Goal: Entertainment & Leisure: Consume media (video, audio)

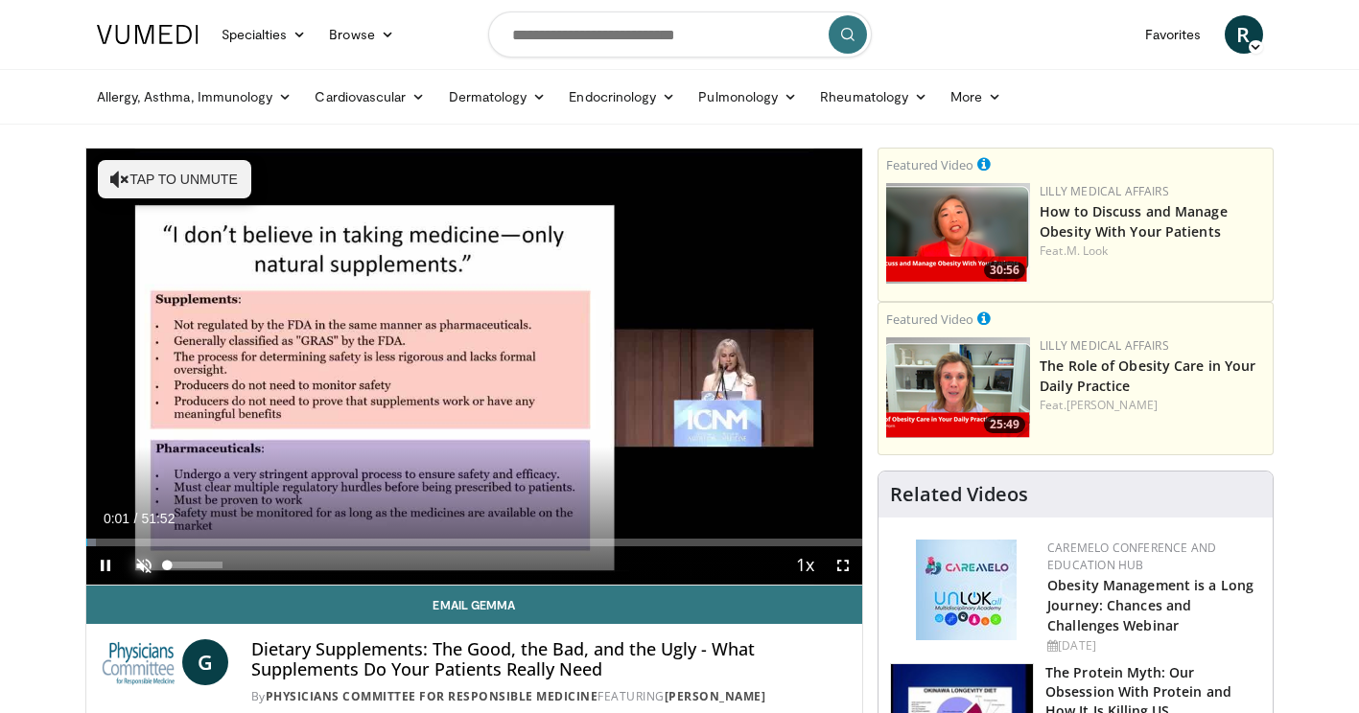
click at [147, 560] on span "Video Player" at bounding box center [144, 566] width 38 height 38
click at [174, 567] on div "12%" at bounding box center [195, 565] width 55 height 7
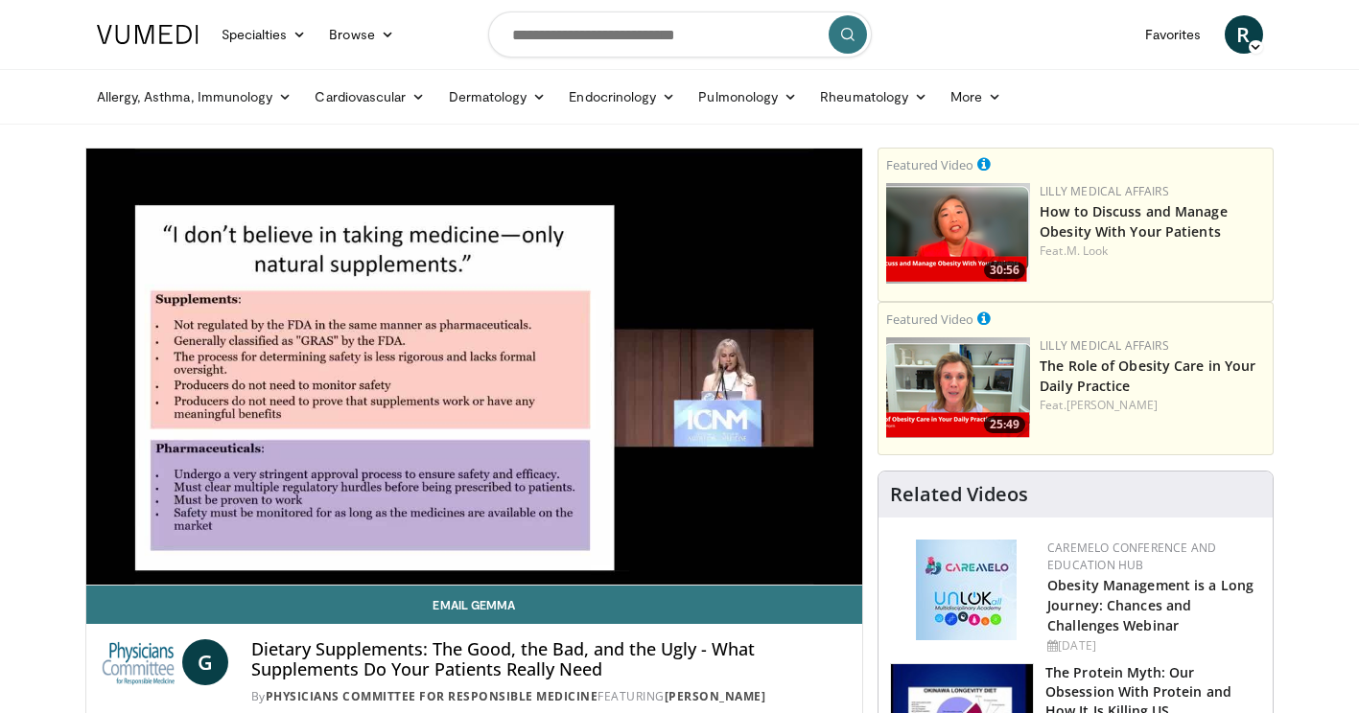
click at [181, 566] on div "10 seconds Tap to unmute" at bounding box center [474, 367] width 777 height 436
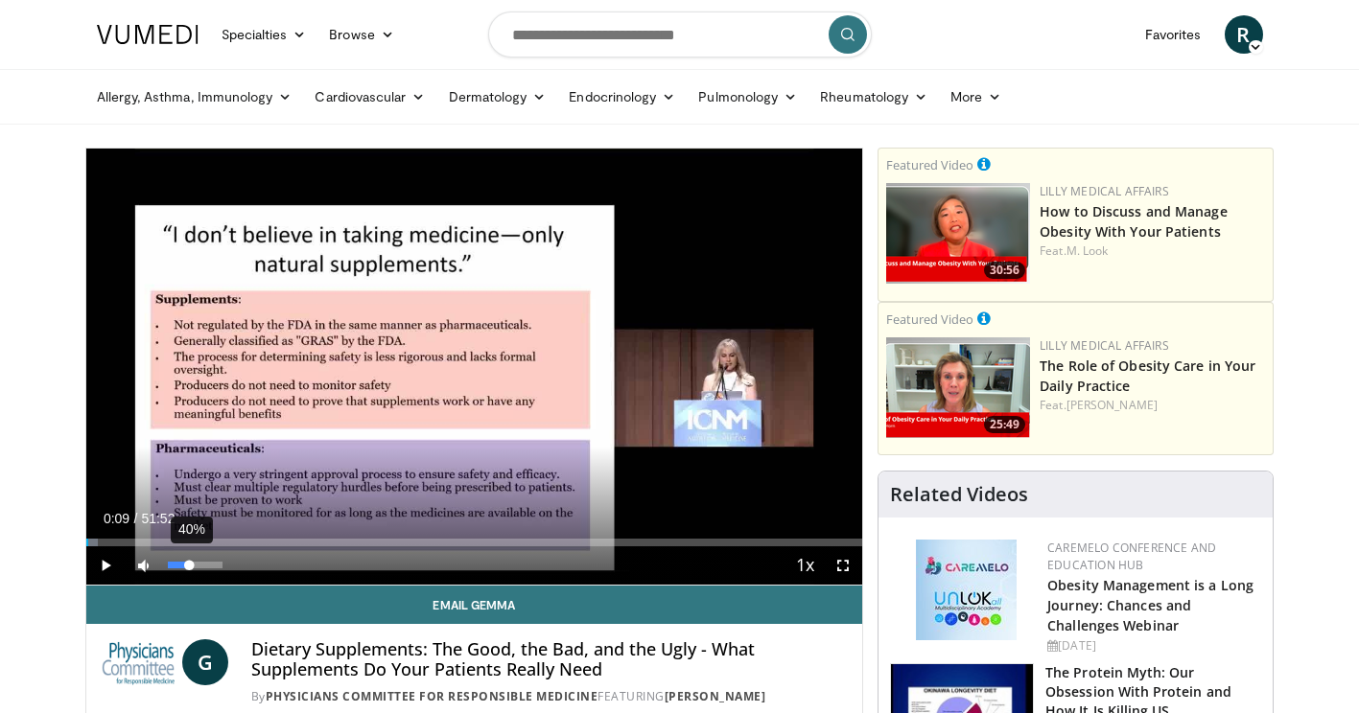
click at [189, 571] on div "40%" at bounding box center [195, 566] width 67 height 38
click at [105, 566] on span "Video Player" at bounding box center [105, 566] width 38 height 38
click at [182, 564] on div "28%" at bounding box center [195, 565] width 55 height 7
click at [174, 566] on div "14%" at bounding box center [195, 565] width 55 height 7
click at [175, 563] on div "Volume Level" at bounding box center [172, 565] width 9 height 7
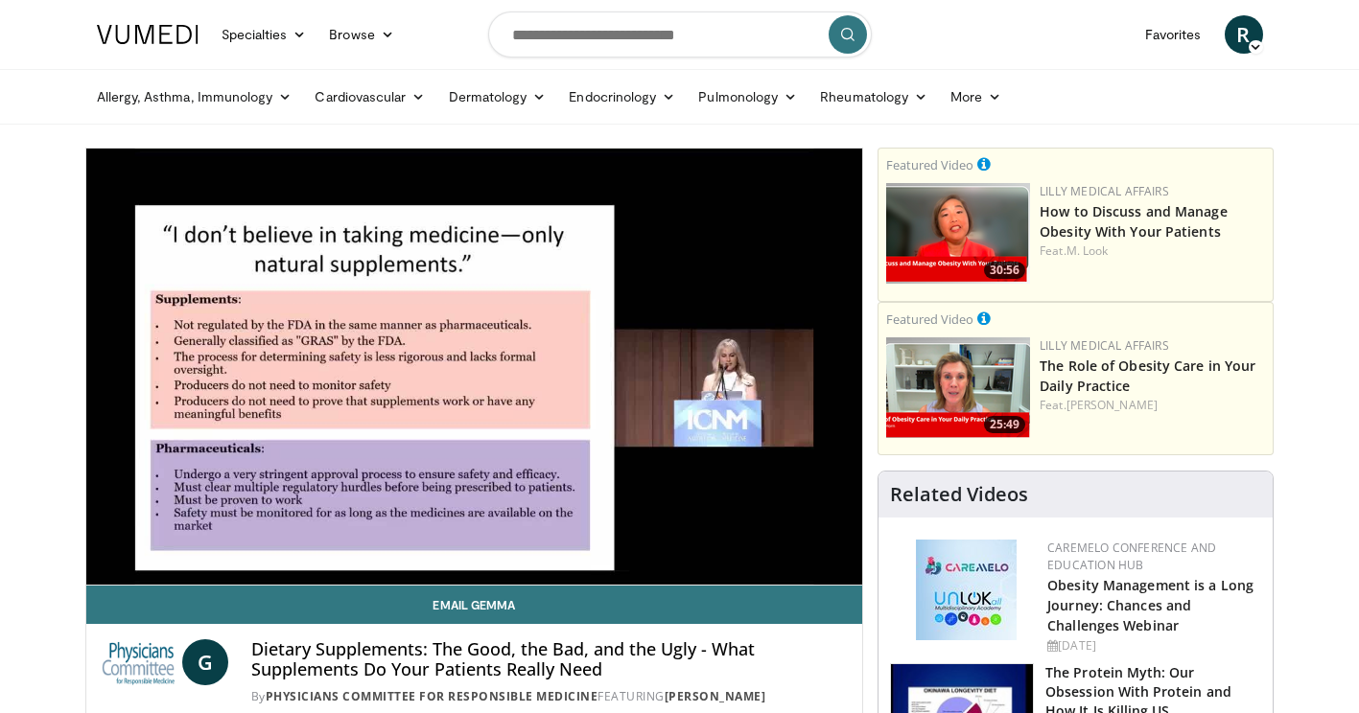
click at [183, 565] on div "10 seconds Tap to unmute" at bounding box center [474, 367] width 777 height 436
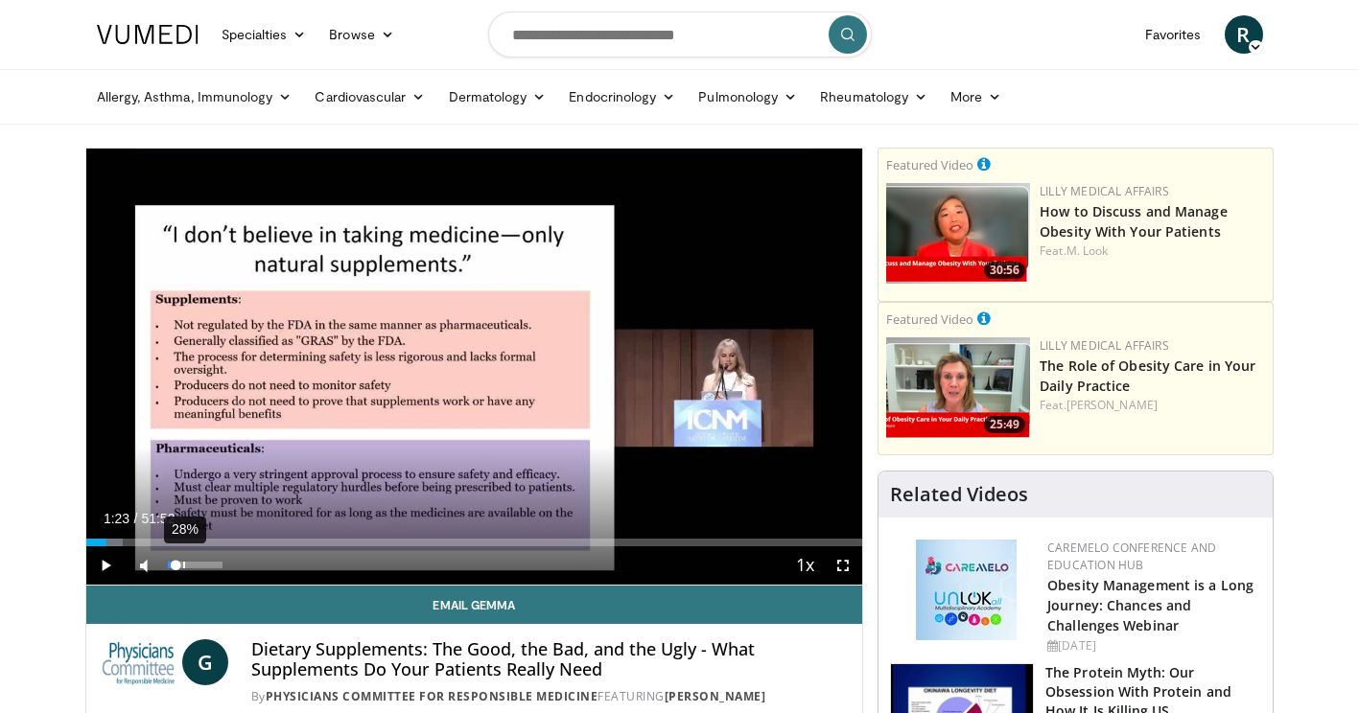
click at [183, 565] on div "28%" at bounding box center [195, 565] width 55 height 7
click at [103, 560] on span "Video Player" at bounding box center [105, 566] width 38 height 38
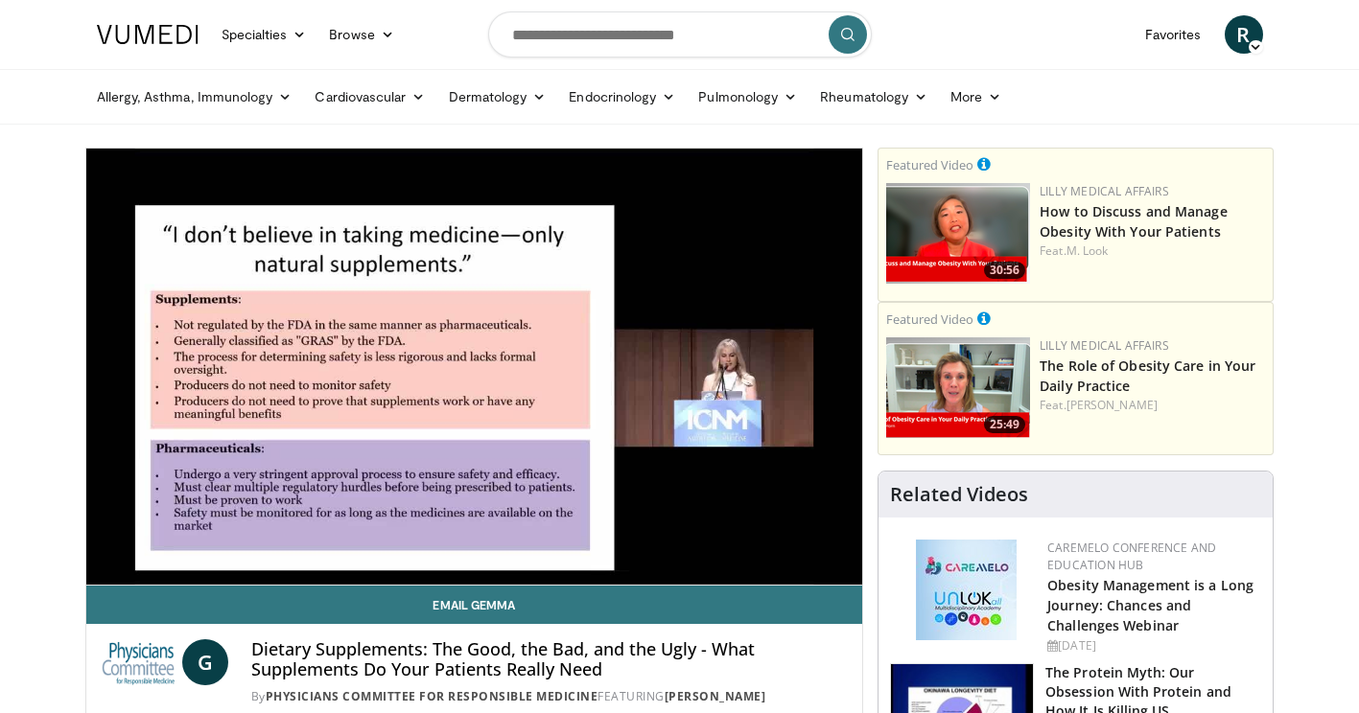
scroll to position [3, 0]
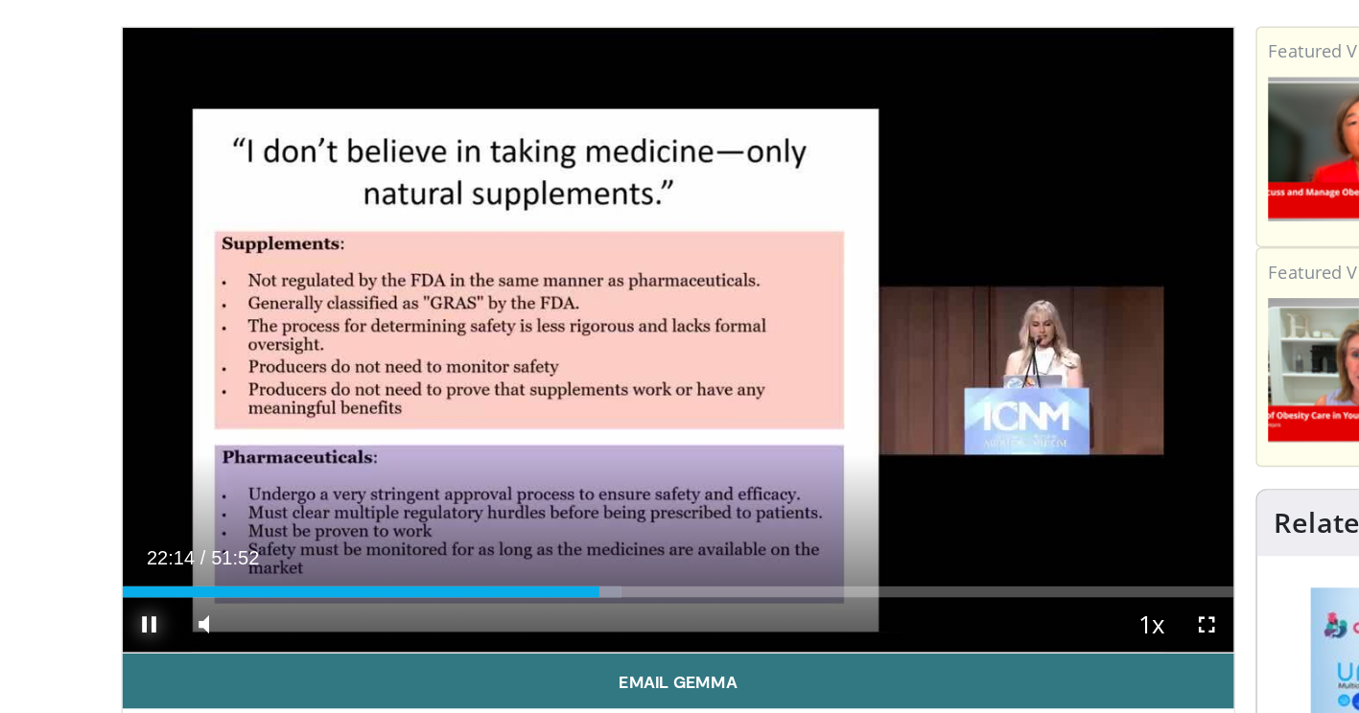
click at [102, 565] on span "Video Player" at bounding box center [105, 563] width 38 height 38
click at [105, 562] on span "Video Player" at bounding box center [105, 563] width 38 height 38
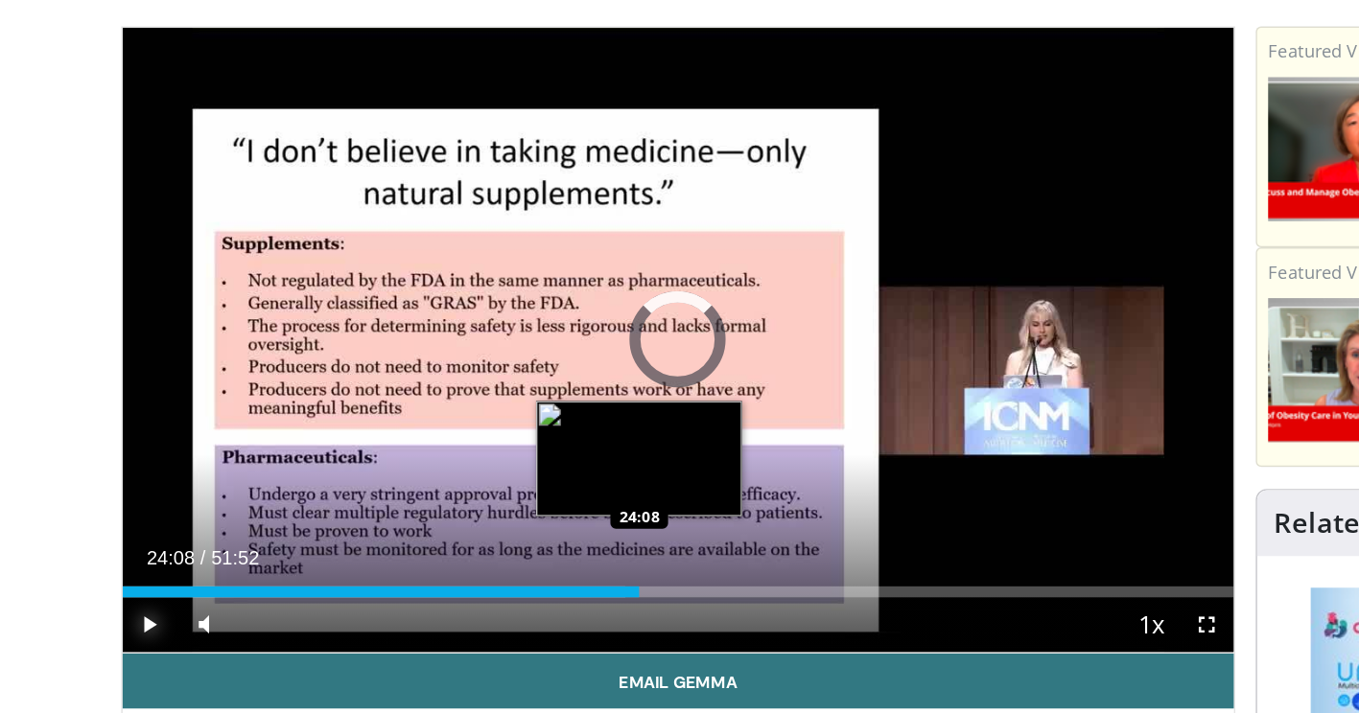
click at [447, 538] on div "Loaded : 45.26% 22:27 24:08" at bounding box center [474, 540] width 777 height 8
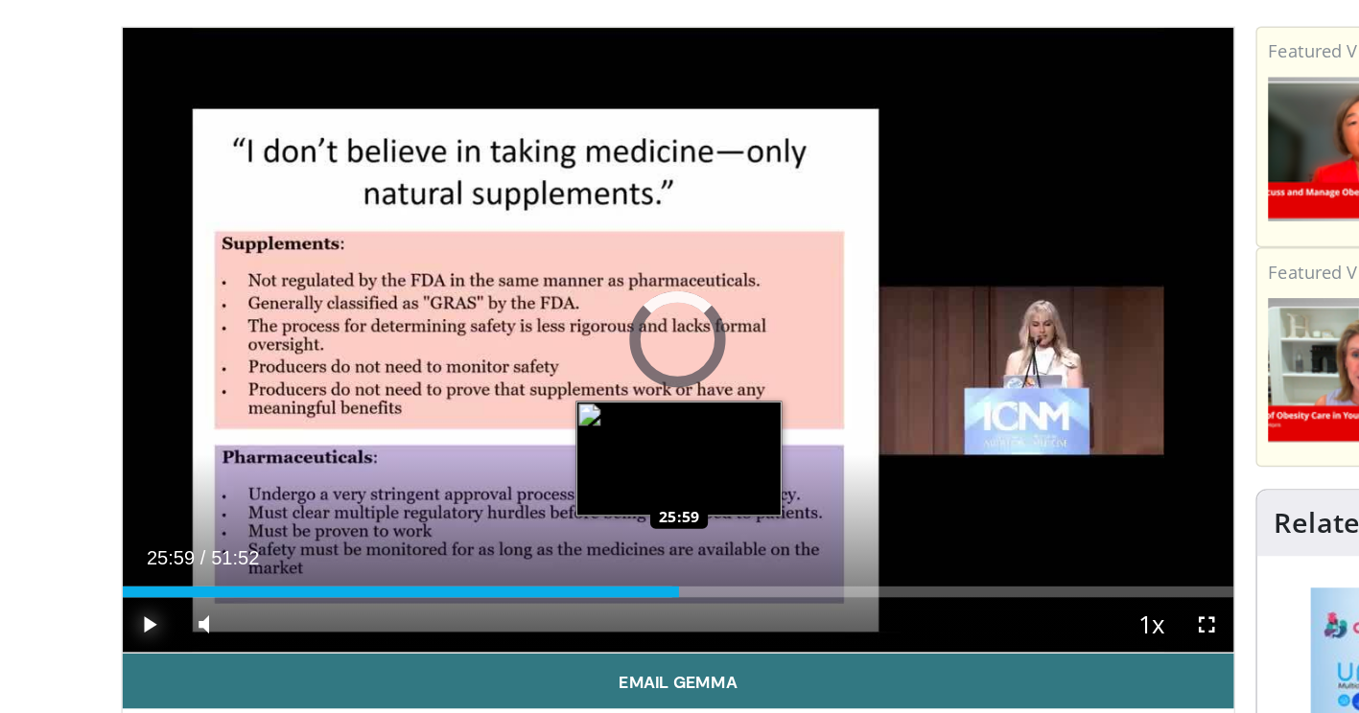
click at [475, 542] on div "Loaded : 49.41% 25:59 25:59" at bounding box center [474, 540] width 777 height 8
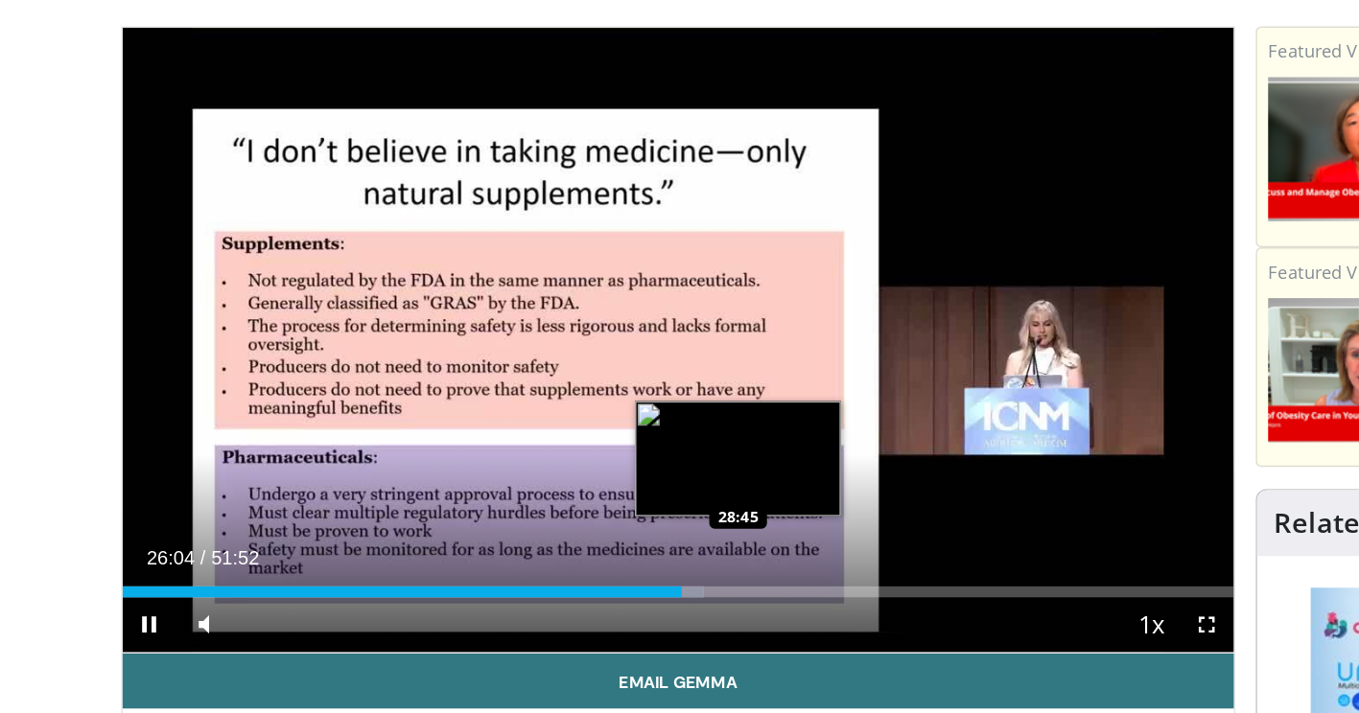
click at [516, 540] on div "10 seconds Tap to unmute" at bounding box center [474, 364] width 777 height 436
click at [516, 540] on div "Loaded : 52.28% 26:04 28:45" at bounding box center [474, 540] width 777 height 8
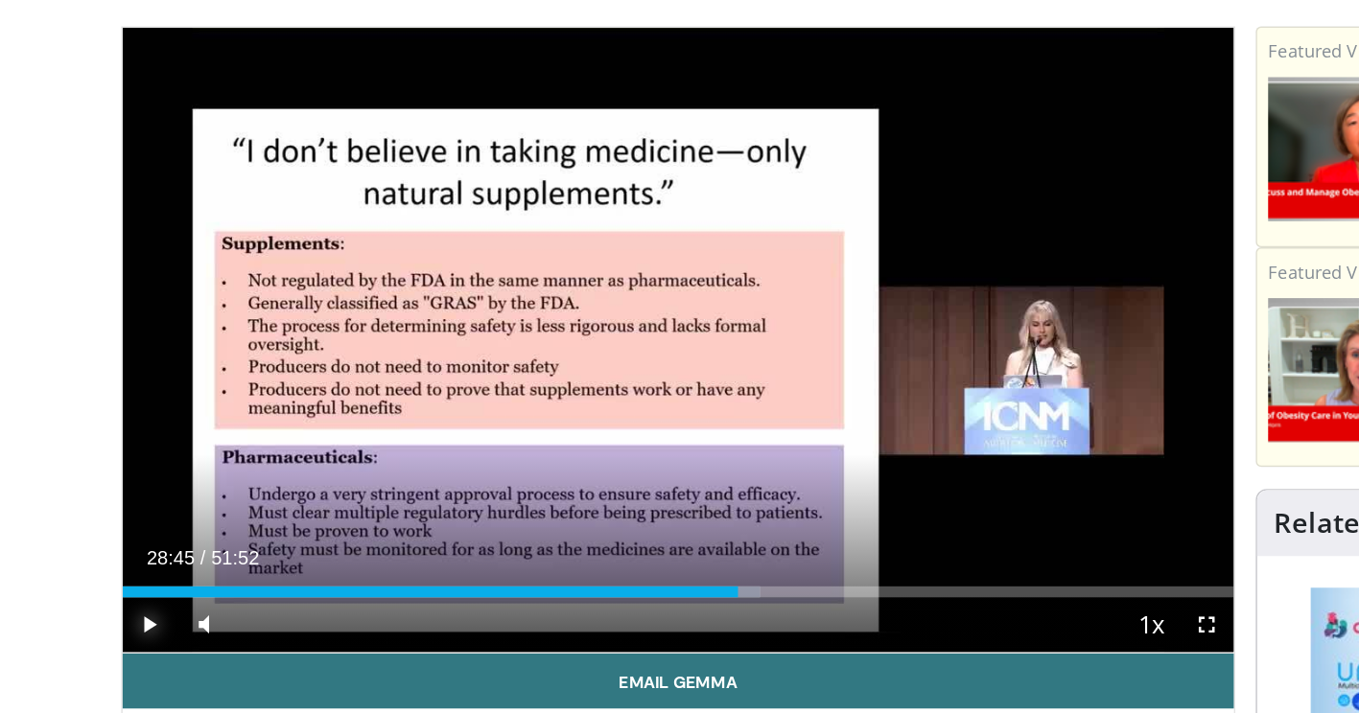
click at [110, 560] on span "Video Player" at bounding box center [105, 563] width 38 height 38
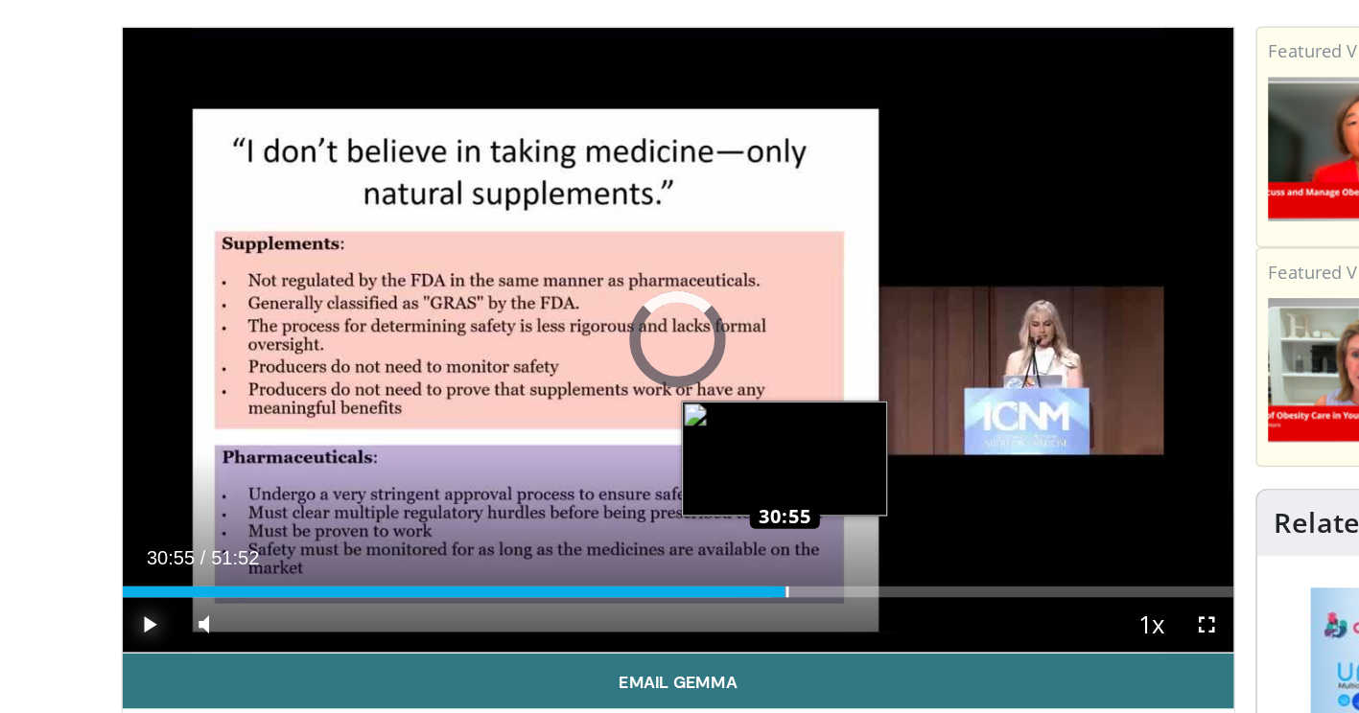
click at [548, 537] on div "Loaded : 58.33% 30:55 30:55" at bounding box center [474, 540] width 777 height 8
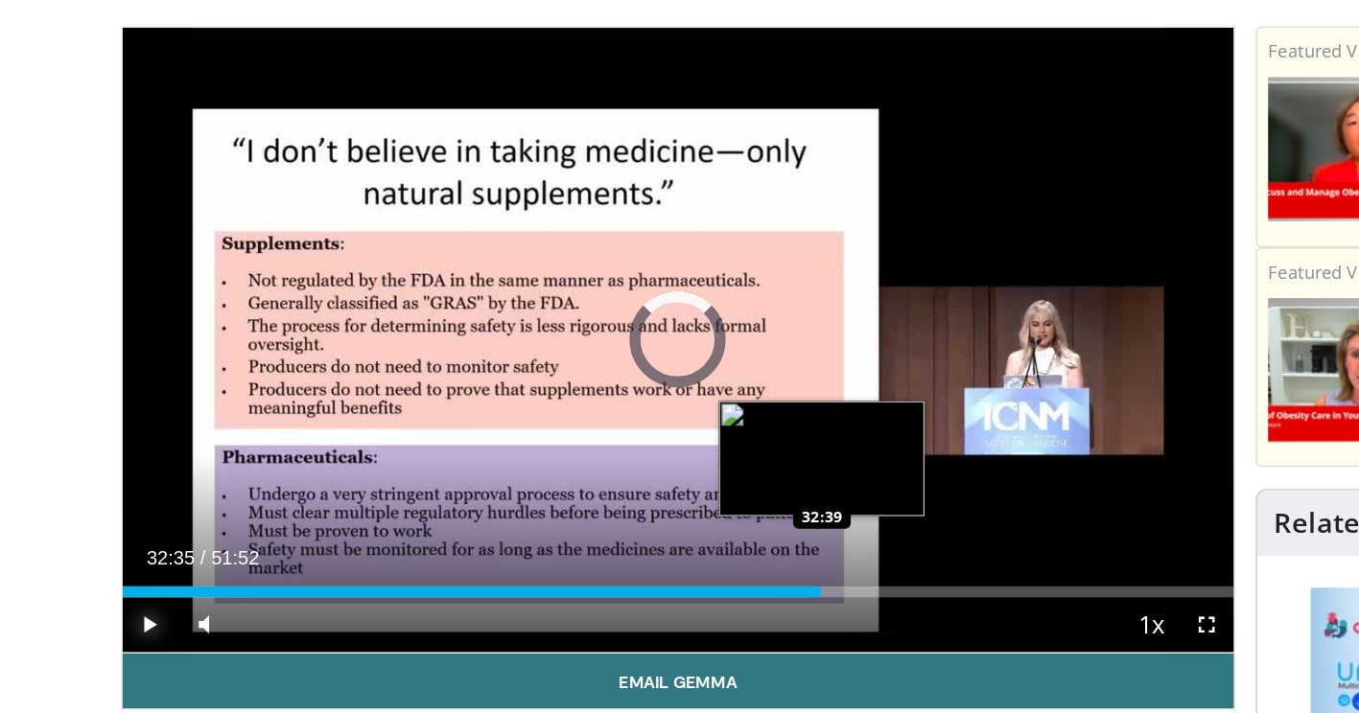
click at [573, 541] on div "Loaded : 61.70% 32:35 32:39" at bounding box center [474, 540] width 777 height 8
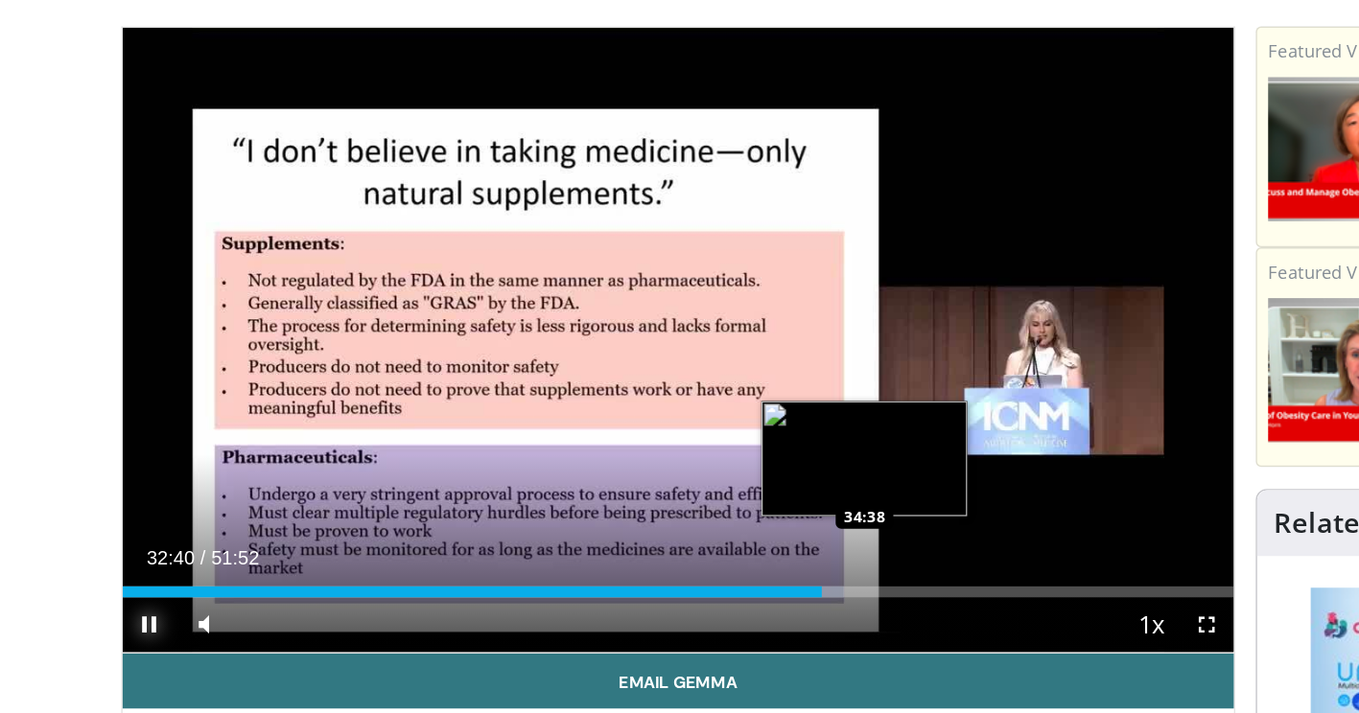
click at [604, 540] on div "Loaded : 64.91% 32:40 34:38" at bounding box center [474, 540] width 777 height 8
click at [592, 542] on div "34:44" at bounding box center [346, 540] width 520 height 8
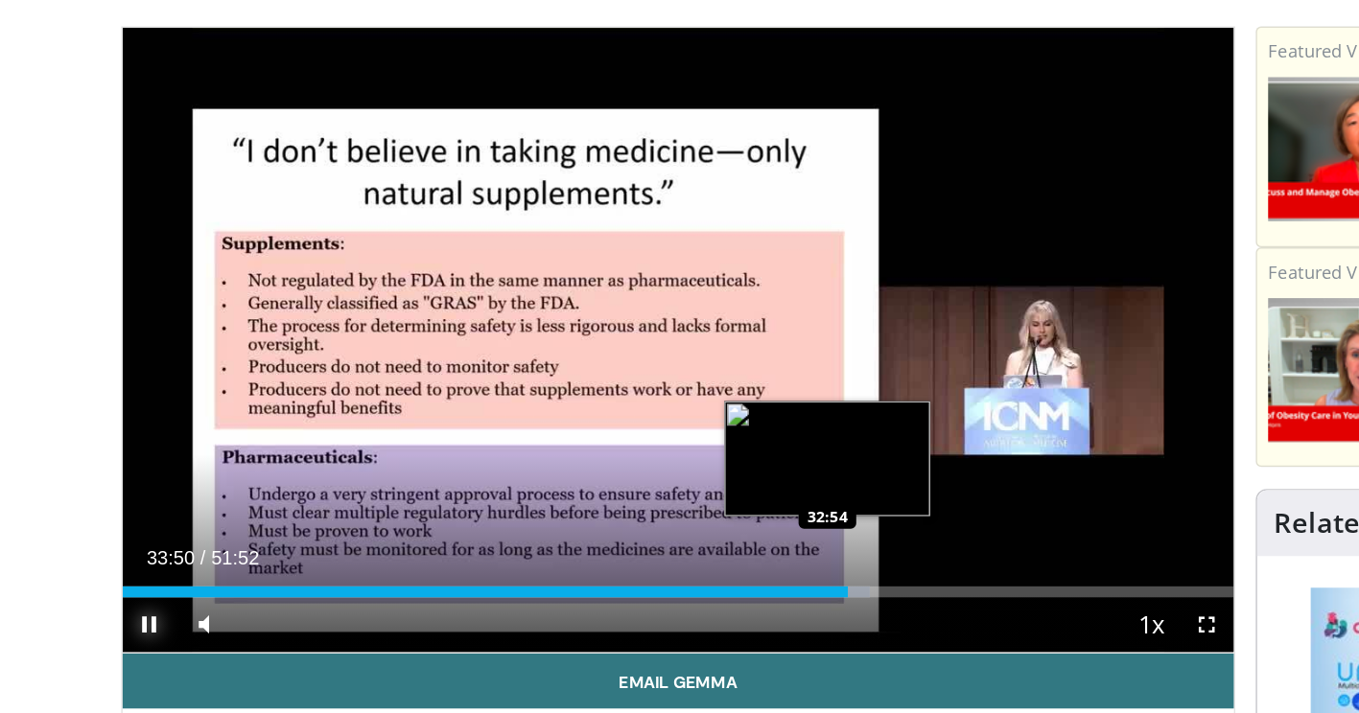
click at [578, 538] on div "Loaded : 67.26% 33:50 32:54" at bounding box center [474, 540] width 777 height 8
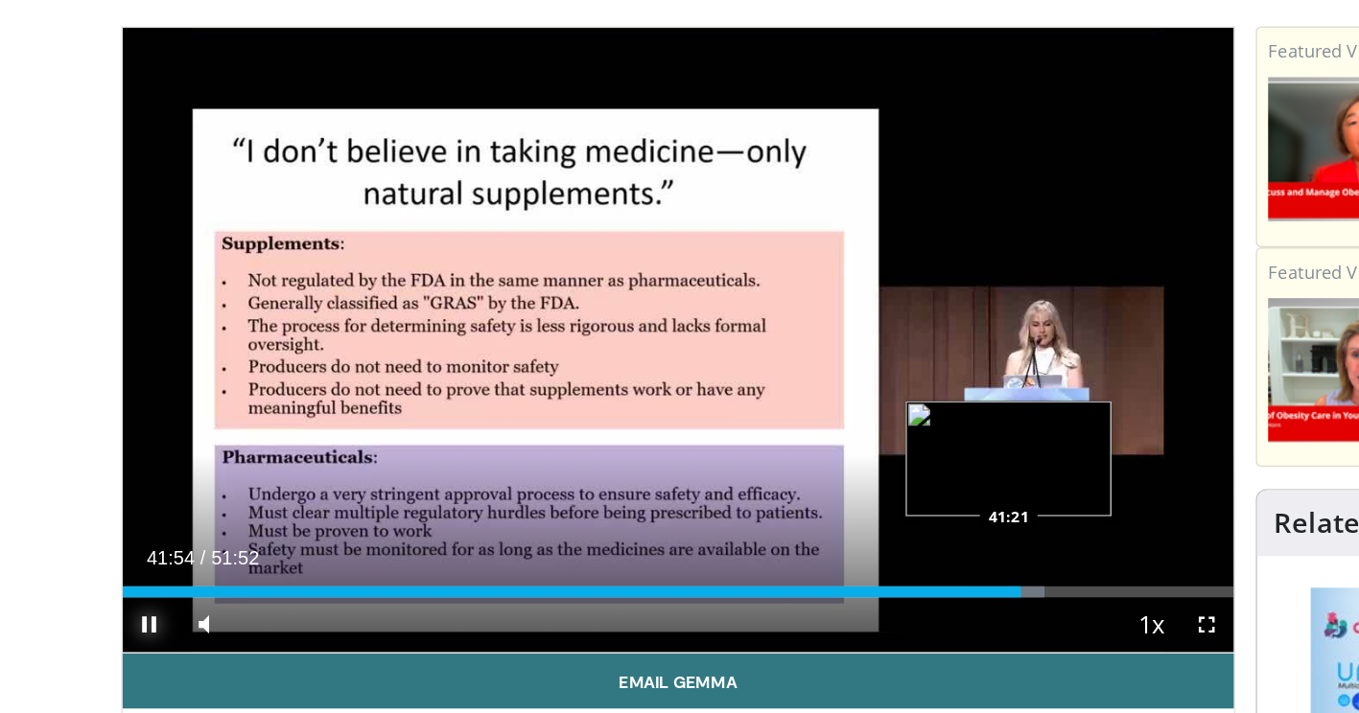
click at [705, 542] on div "Loaded : 82.88% 41:54 41:21" at bounding box center [474, 540] width 777 height 8
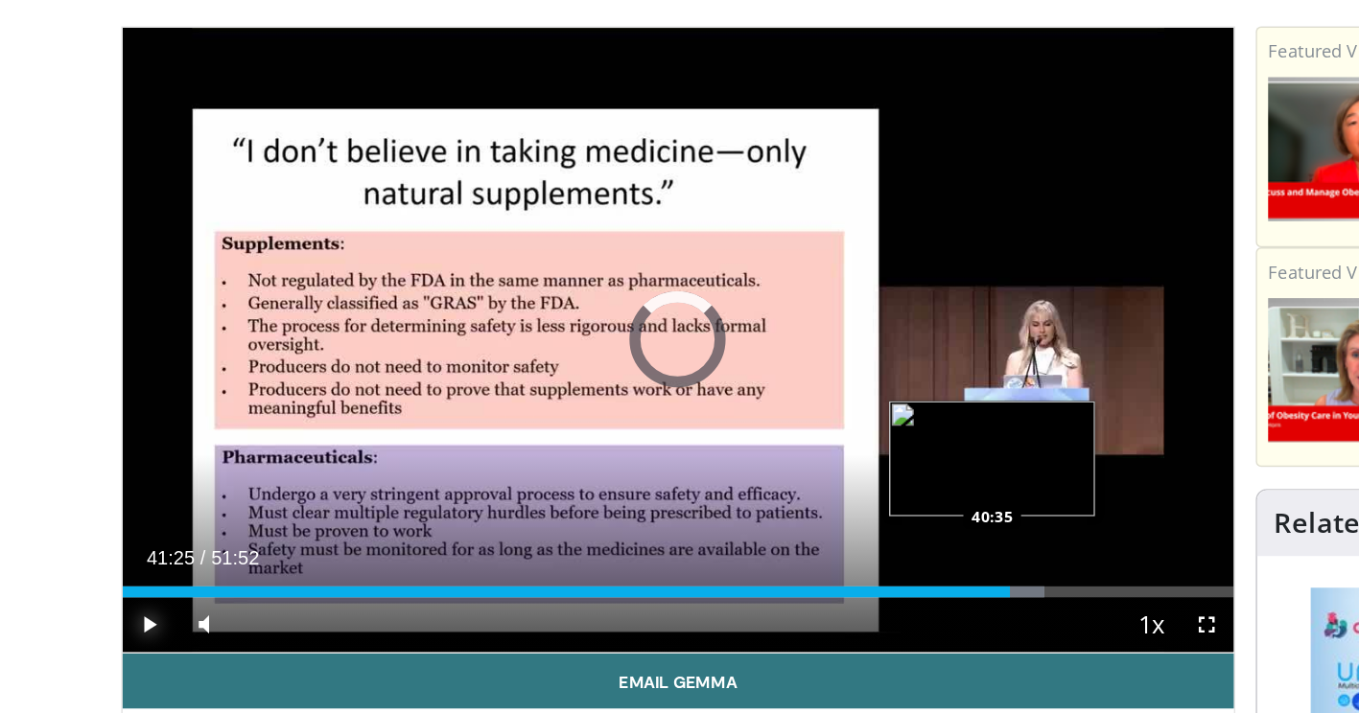
click at [693, 537] on div "Loaded : 82.88% 41:25 40:35" at bounding box center [474, 540] width 777 height 8
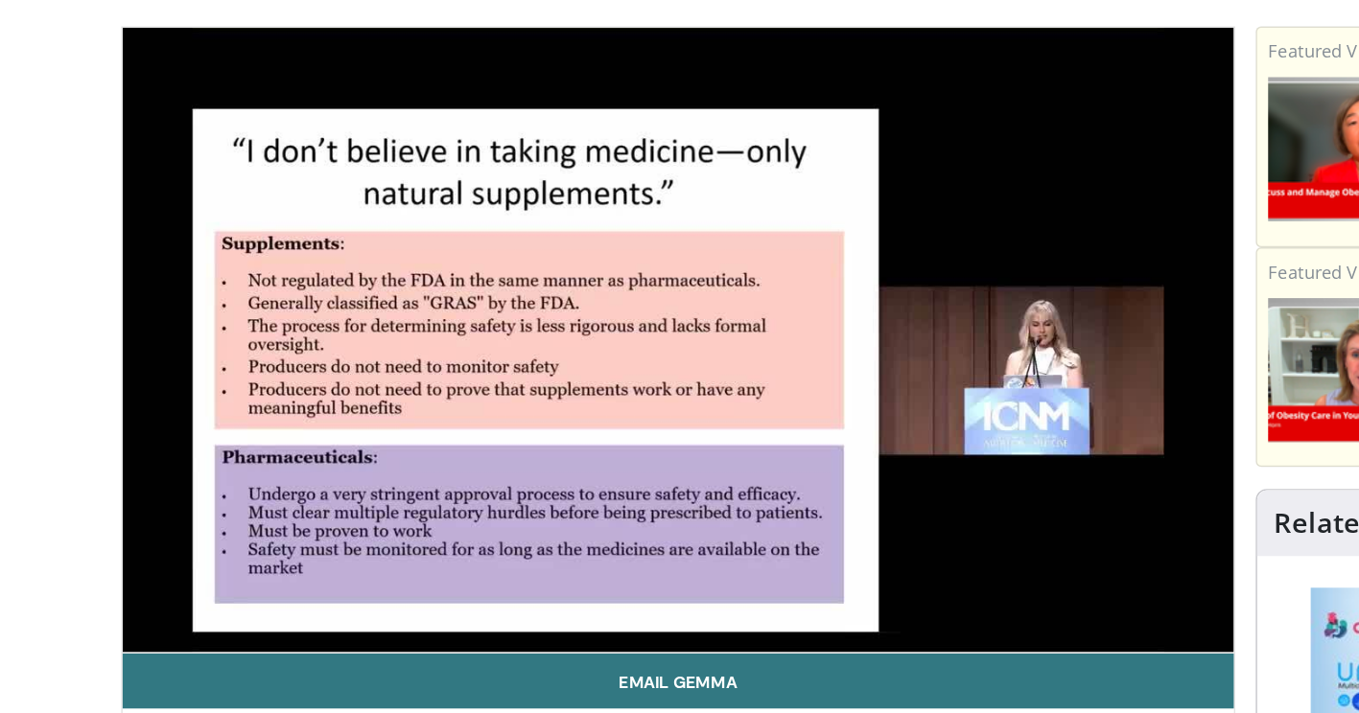
click at [702, 539] on video-js "**********" at bounding box center [474, 364] width 777 height 437
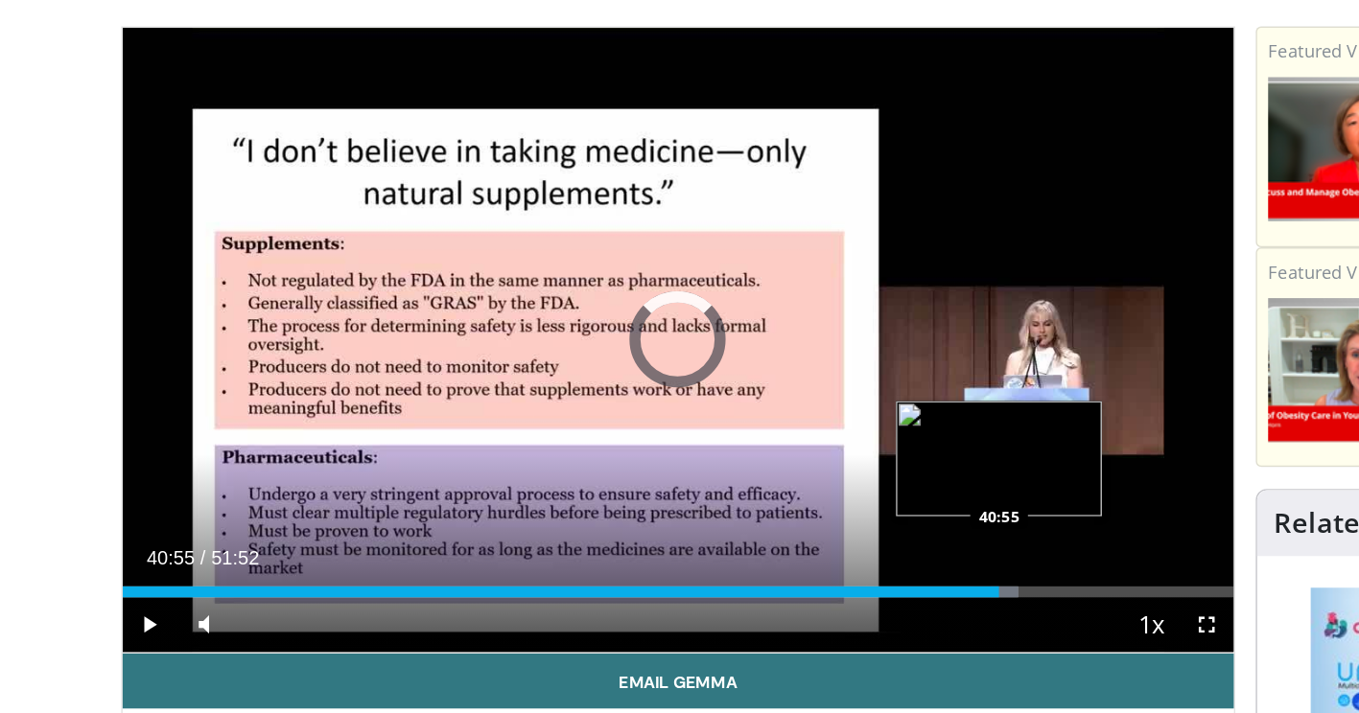
click at [698, 541] on div "Progress Bar" at bounding box center [702, 540] width 20 height 8
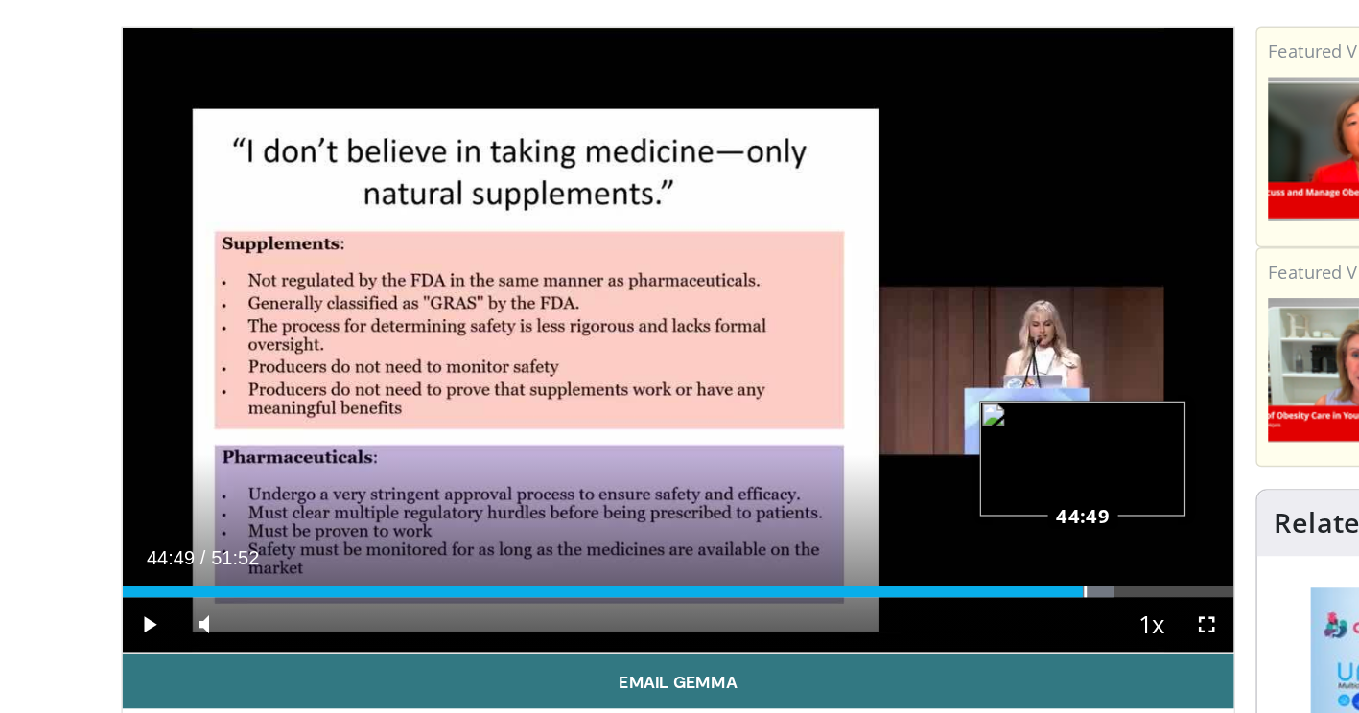
click at [756, 537] on div "Loaded : 89.25% 44:49 44:49" at bounding box center [474, 540] width 777 height 8
click at [813, 540] on div "Loaded : 96.08% 48:36 48:36" at bounding box center [474, 540] width 777 height 8
